Goal: Information Seeking & Learning: Learn about a topic

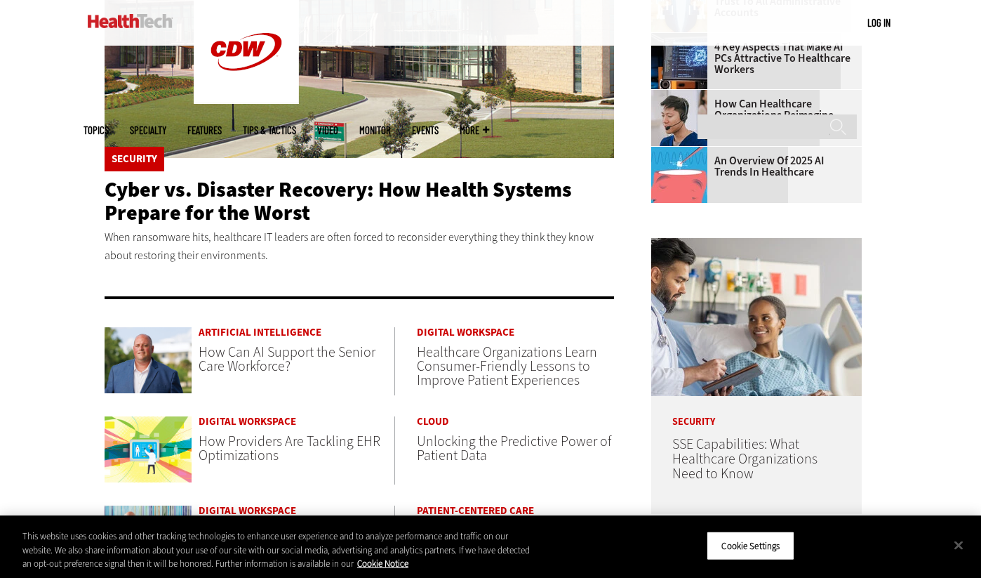
scroll to position [494, 0]
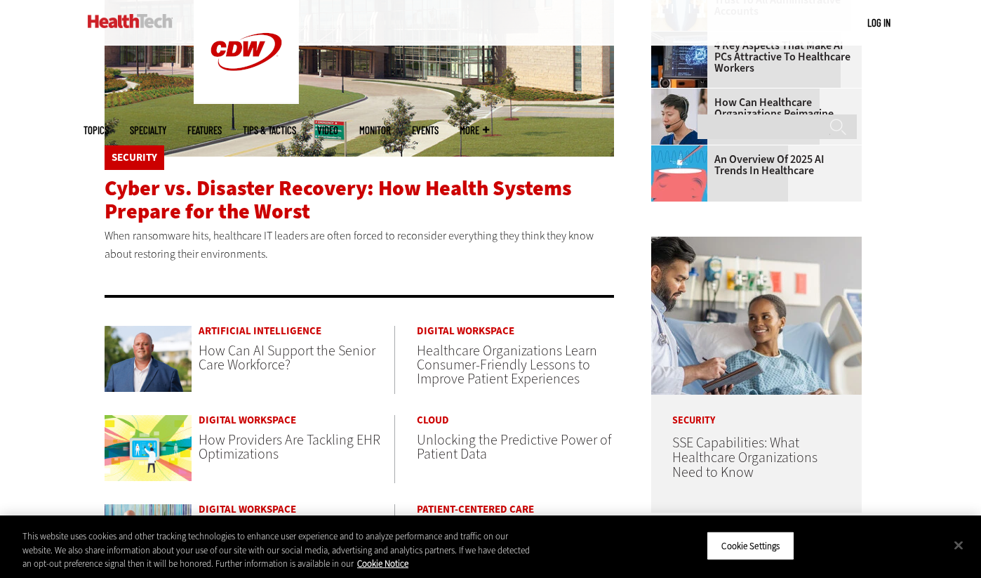
click at [267, 194] on span "Cyber vs. Disaster Recovery: How Health Systems Prepare for the Worst" at bounding box center [338, 199] width 467 height 51
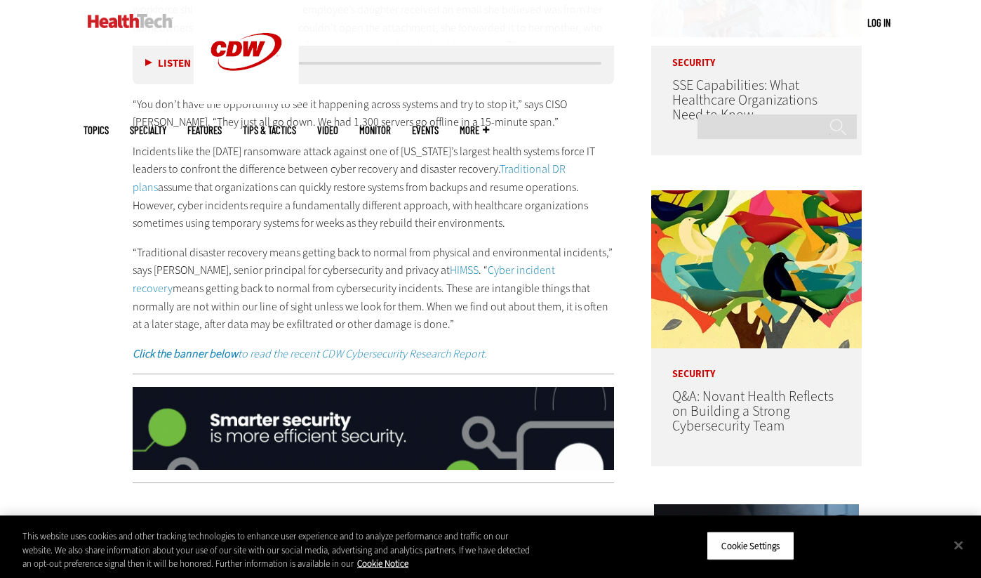
scroll to position [957, 0]
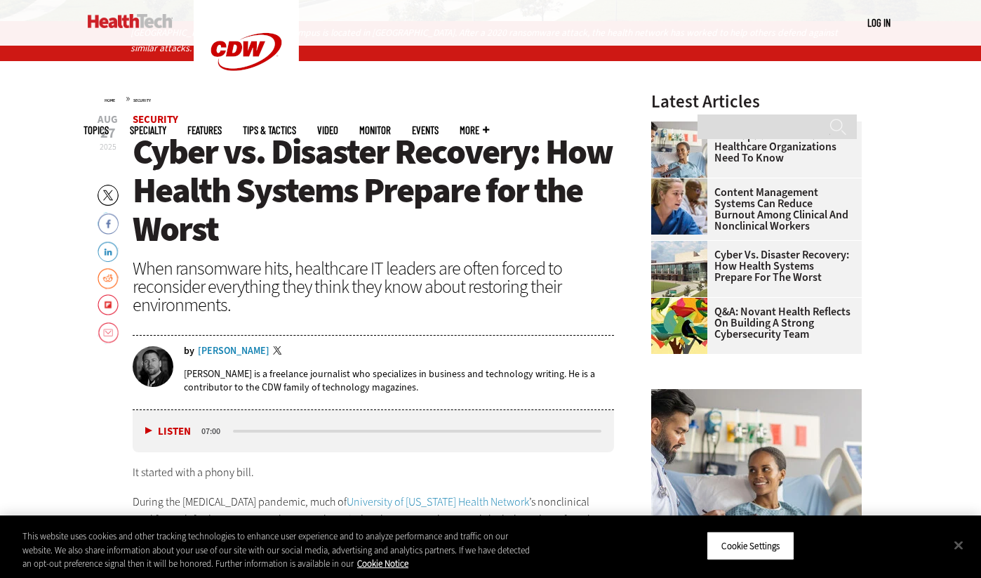
scroll to position [447, 0]
